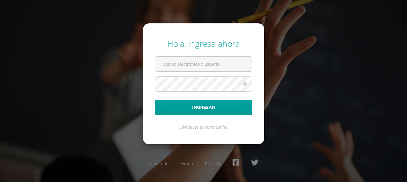
click at [181, 56] on form "Hola, ingresa ahora Ingresar ¿Olvidaste tu contraseña?" at bounding box center [203, 83] width 121 height 120
click at [180, 61] on input "text" at bounding box center [203, 64] width 97 height 15
type input "25049@lasallechiquimula.edu.gt"
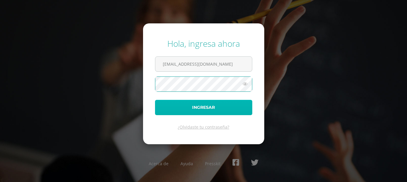
click at [215, 100] on button "Ingresar" at bounding box center [203, 107] width 97 height 15
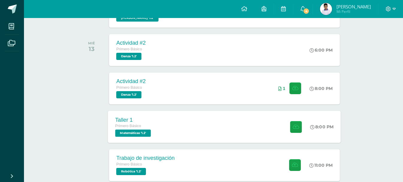
scroll to position [180, 0]
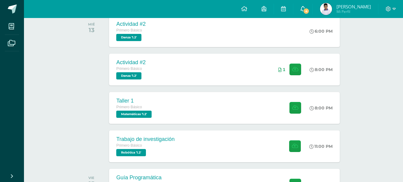
click at [309, 12] on span "4" at bounding box center [306, 11] width 7 height 7
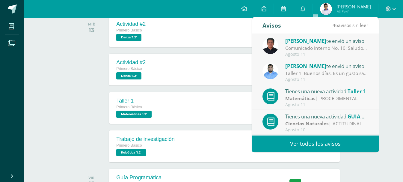
click at [311, 40] on span "[PERSON_NAME]" at bounding box center [305, 40] width 41 height 7
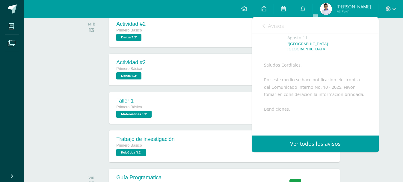
scroll to position [87, 0]
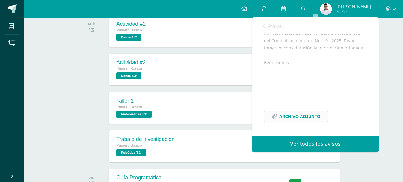
click at [293, 111] on span "Archivo Adjunto" at bounding box center [299, 116] width 41 height 11
click at [274, 22] on span "Avisos" at bounding box center [276, 25] width 16 height 7
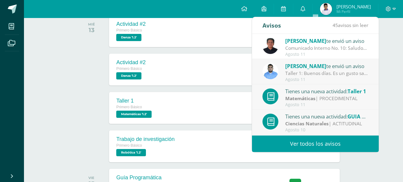
click at [291, 73] on div "Taller 1: Buenos días. Es un gusto saludarles. Se ha subido a la plataforma el …" at bounding box center [326, 73] width 83 height 7
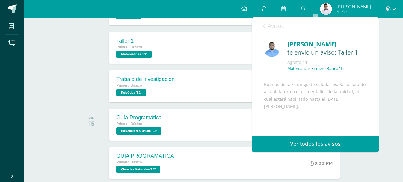
scroll to position [0, 0]
click at [268, 21] on link "Avisos" at bounding box center [273, 25] width 22 height 17
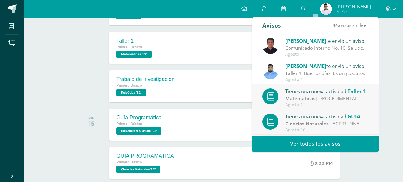
scroll to position [30, 0]
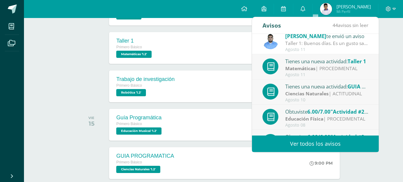
click at [295, 72] on div "Tienes una nueva actividad: Taller 1 Matemáticas | PROCEDIMENTAL [DATE]" at bounding box center [315, 67] width 106 height 20
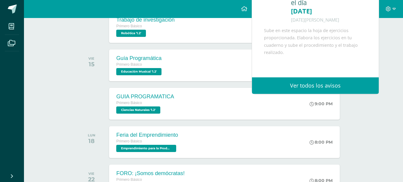
scroll to position [300, 0]
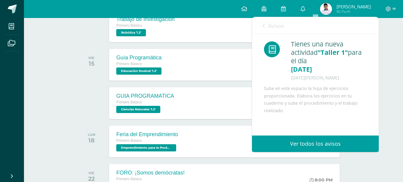
click at [270, 26] on span "Avisos" at bounding box center [276, 25] width 16 height 7
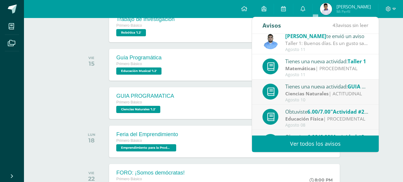
click at [287, 86] on div "Tienes una nueva actividad: GUIA PROGRAMATICA" at bounding box center [326, 86] width 83 height 8
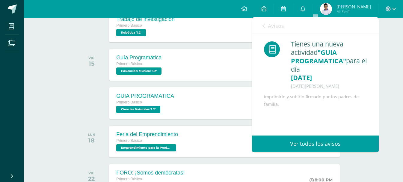
click at [277, 27] on span "Avisos" at bounding box center [276, 25] width 16 height 7
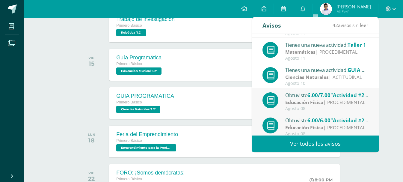
scroll to position [60, 0]
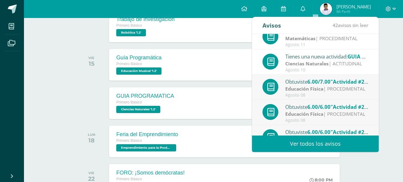
click at [301, 82] on div "Obtuviste 6.00/7.00 "Actividad #2" en Educación Física" at bounding box center [326, 82] width 83 height 8
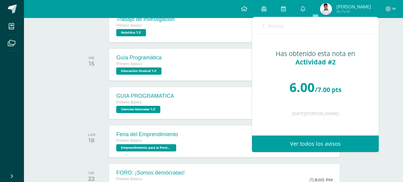
click at [266, 20] on link "Avisos" at bounding box center [273, 25] width 22 height 17
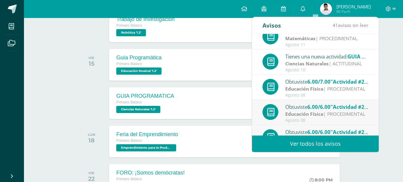
scroll to position [90, 0]
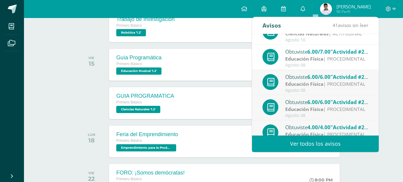
click at [300, 86] on strong "Educación Física" at bounding box center [304, 84] width 38 height 7
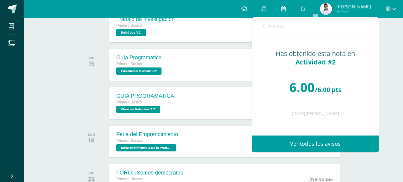
click at [262, 22] on div "Avisos 40 avisos sin leer Avisos" at bounding box center [315, 25] width 127 height 17
click at [269, 28] on span "Avisos" at bounding box center [276, 25] width 16 height 7
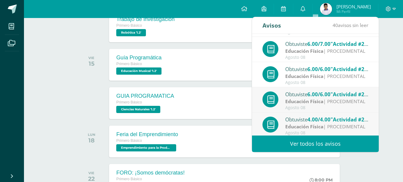
scroll to position [100, 0]
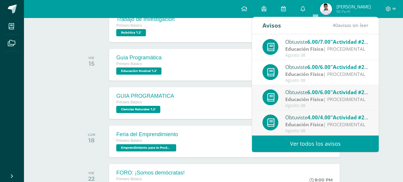
click at [296, 93] on div "Obtuviste 6.00/6.00 "Actividad #2" en Educación Física" at bounding box center [326, 92] width 83 height 8
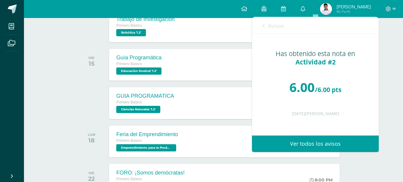
click at [280, 18] on link "Avisos" at bounding box center [273, 25] width 22 height 17
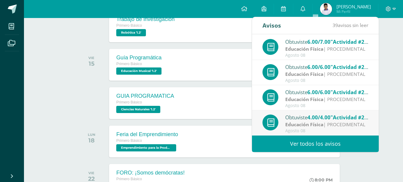
click at [294, 115] on div "Obtuviste 4.00/4.00 "Actividad #2" en Educación Física" at bounding box center [326, 117] width 83 height 8
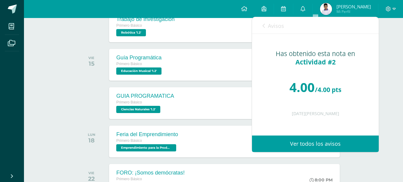
click at [273, 22] on span "Avisos" at bounding box center [276, 25] width 16 height 7
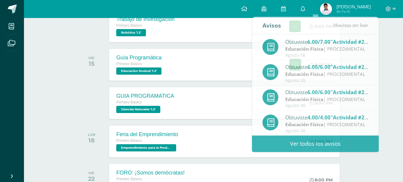
click at [64, 81] on div "Actividades recientes y próximas Tablero Pendientes de entrega Entregadas todas…" at bounding box center [213, 120] width 379 height 804
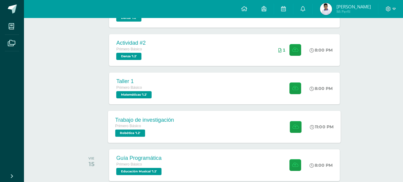
scroll to position [210, 0]
